Goal: Information Seeking & Learning: Understand process/instructions

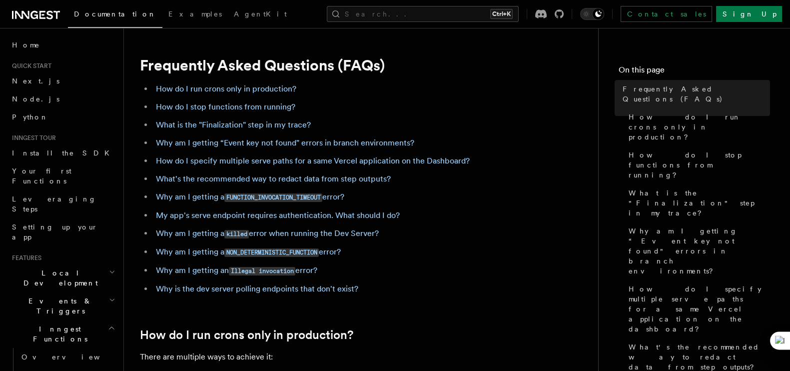
click at [457, 232] on li "Why am I getting a killed error when running the Dev Server?" at bounding box center [346, 233] width 387 height 14
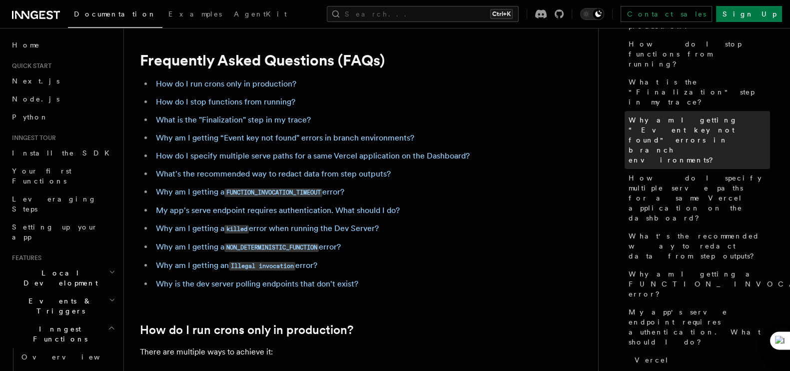
scroll to position [111, 0]
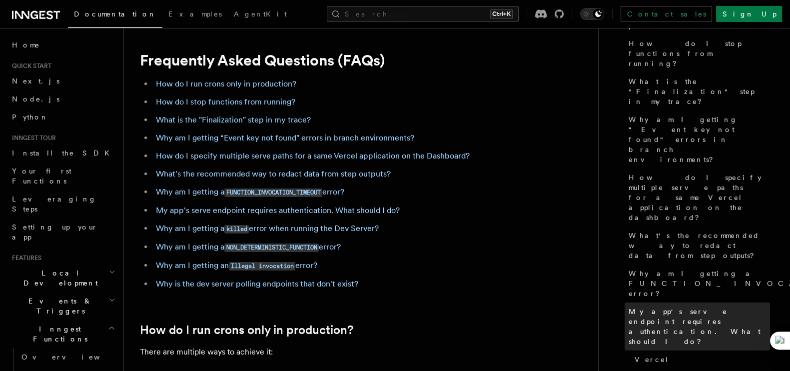
click at [699, 306] on span "My app's serve endpoint requires authentication. What should I do?" at bounding box center [698, 326] width 141 height 40
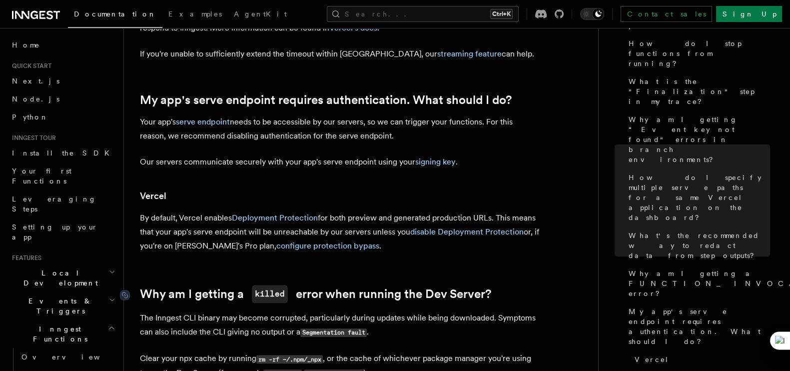
scroll to position [1127, 0]
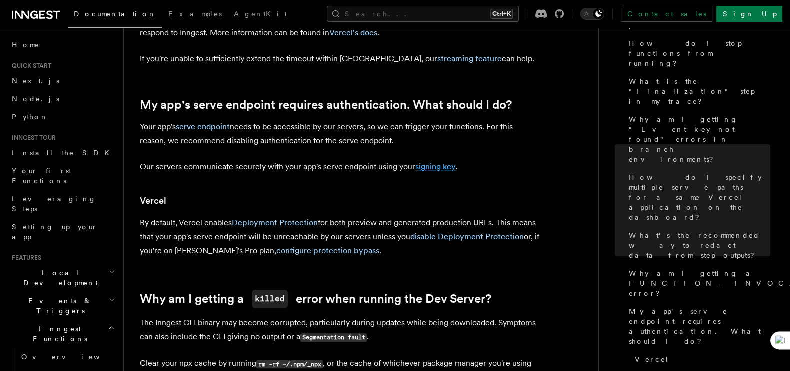
click at [433, 168] on link "signing key" at bounding box center [435, 166] width 40 height 9
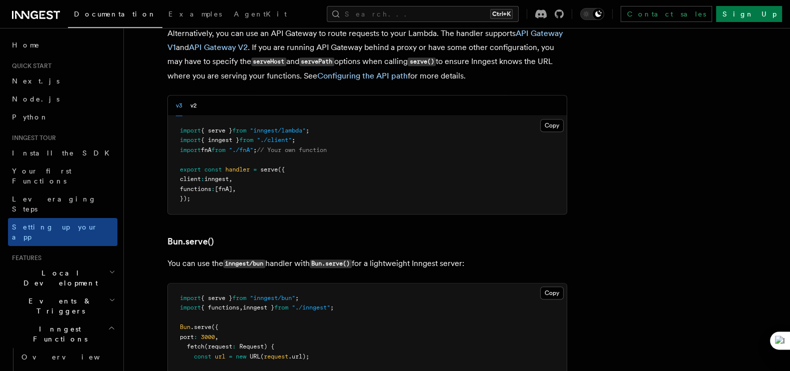
scroll to position [8459, 0]
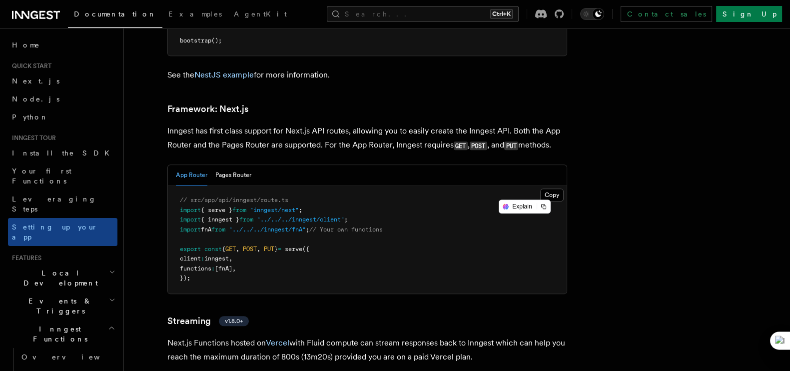
scroll to position [6093, 0]
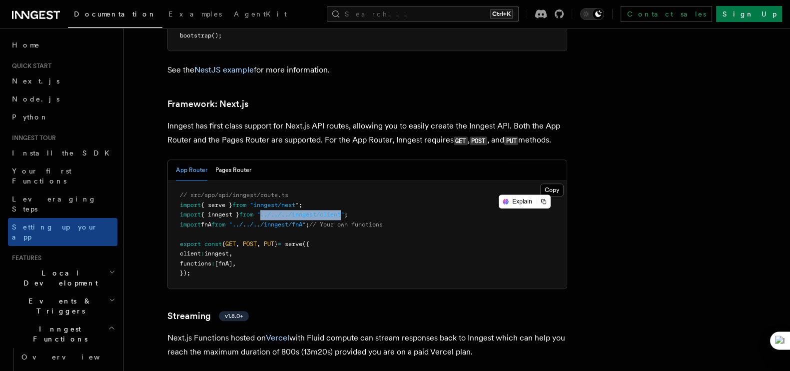
drag, startPoint x: 270, startPoint y: 193, endPoint x: 352, endPoint y: 191, distance: 82.4
click at [344, 211] on span ""../../../inngest/client"" at bounding box center [300, 214] width 87 height 7
copy span "../../../inngest/client"
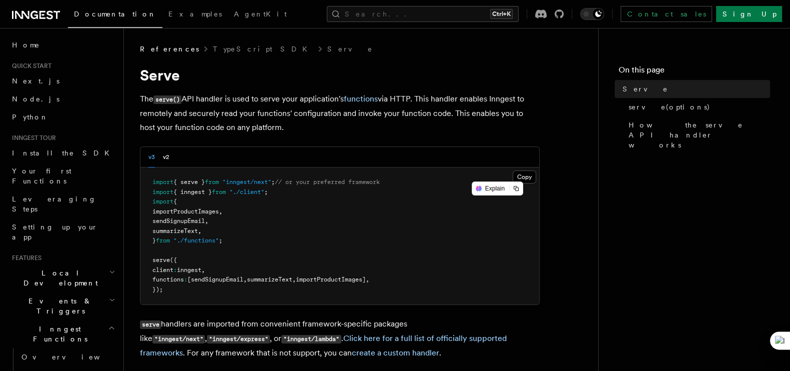
click at [497, 121] on p "The serve() API handler is used to serve your application's functions via HTTP.…" at bounding box center [340, 113] width 400 height 42
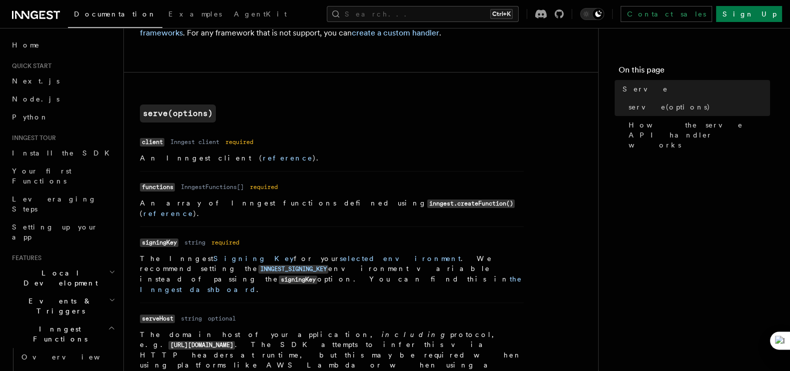
scroll to position [320, 0]
drag, startPoint x: 175, startPoint y: 146, endPoint x: 225, endPoint y: 160, distance: 52.0
click at [225, 160] on dl "Name client Type Inngest client Required required Description An Inngest client…" at bounding box center [332, 148] width 384 height 28
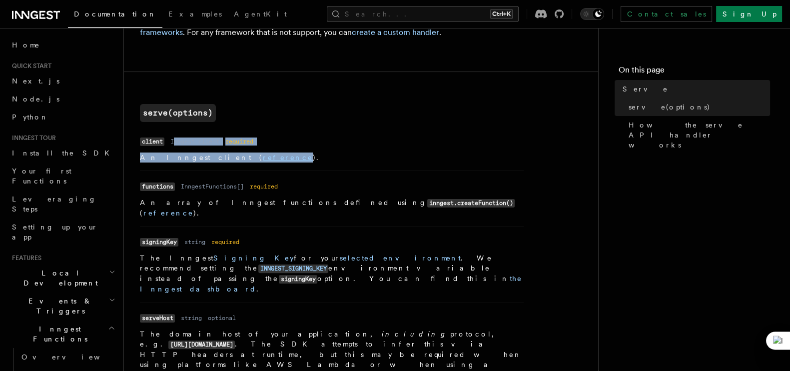
click at [384, 136] on dl "Name client Type Inngest client Required required Description An Inngest client…" at bounding box center [332, 148] width 384 height 28
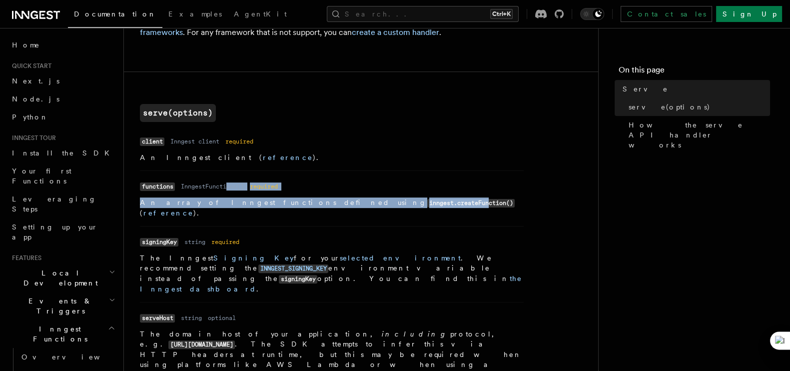
drag, startPoint x: 227, startPoint y: 194, endPoint x: 337, endPoint y: 197, distance: 109.5
click at [337, 197] on dl "Name functions Type InngestFunctions[] Required required Description An array o…" at bounding box center [332, 198] width 384 height 39
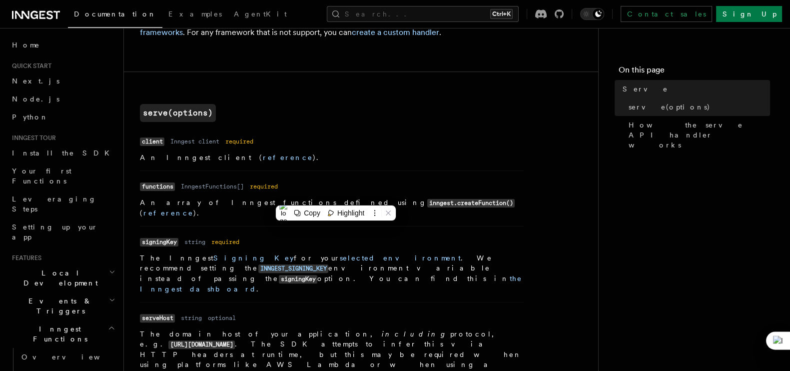
click at [417, 137] on dl "Name client Type Inngest client Required required Description An Inngest client…" at bounding box center [332, 148] width 384 height 28
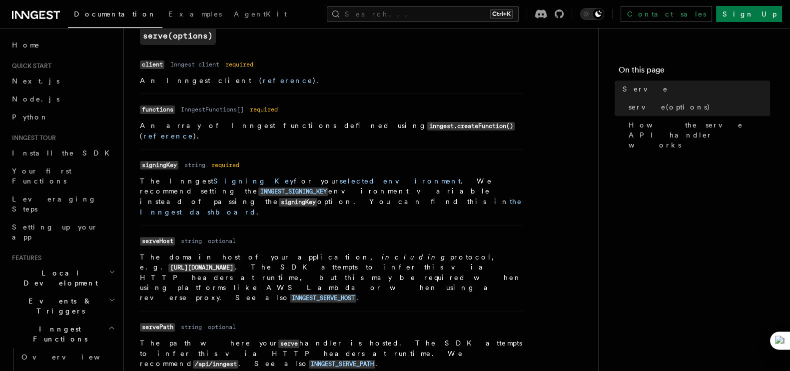
scroll to position [398, 0]
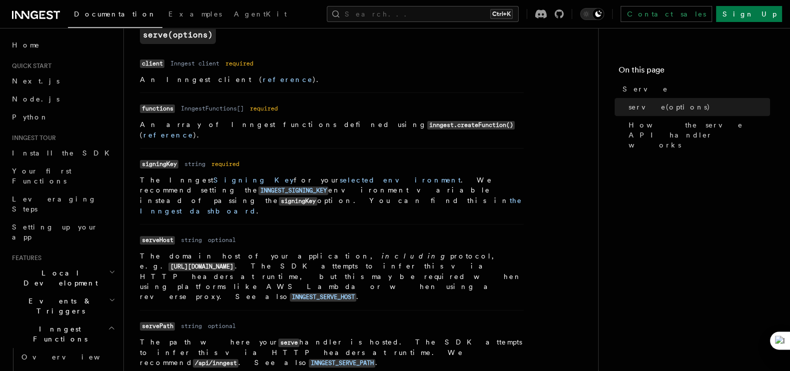
click at [484, 122] on p "An array of Inngest functions defined using inngest.createFunction() ( referenc…" at bounding box center [332, 129] width 384 height 20
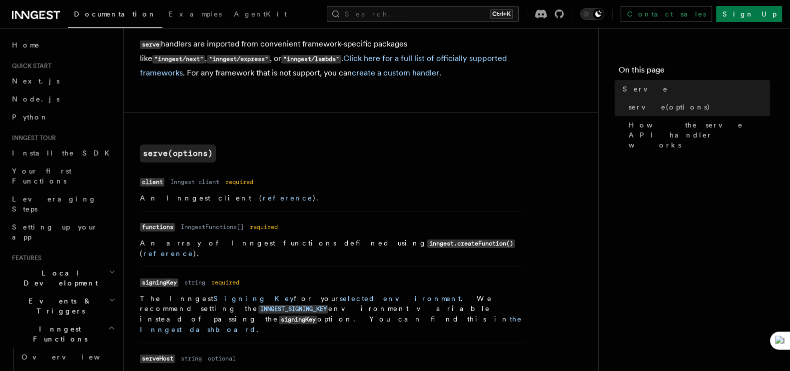
scroll to position [296, 0]
